Goal: Go to known website: Go to known website

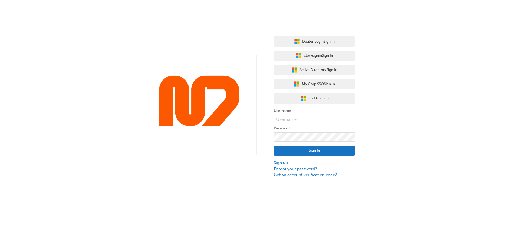
click at [290, 120] on input "text" at bounding box center [314, 119] width 81 height 9
type input "bf.david.ramirez"
click button "Sign In" at bounding box center [314, 151] width 81 height 10
